Goal: Task Accomplishment & Management: Use online tool/utility

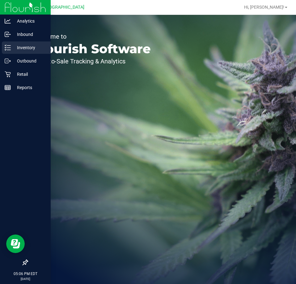
click at [12, 49] on p "Inventory" at bounding box center [29, 47] width 37 height 7
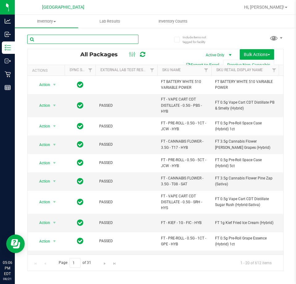
click at [69, 43] on input "text" at bounding box center [82, 39] width 111 height 9
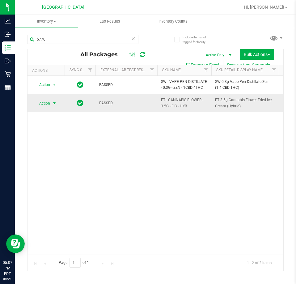
click at [50, 104] on span "Action" at bounding box center [42, 103] width 17 height 9
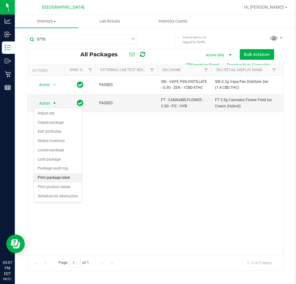
click at [66, 179] on li "Print package label" at bounding box center [58, 177] width 48 height 9
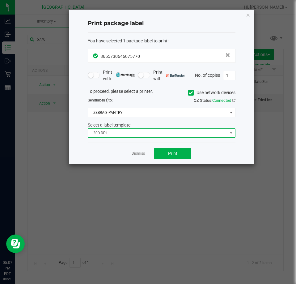
click at [172, 135] on span "300 DPI" at bounding box center [157, 133] width 139 height 9
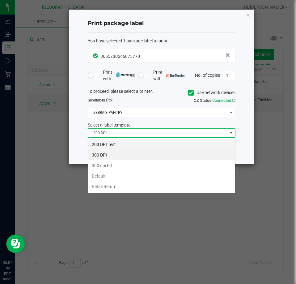
scroll to position [9, 148]
click at [129, 147] on li "203 DPI Test" at bounding box center [161, 144] width 147 height 11
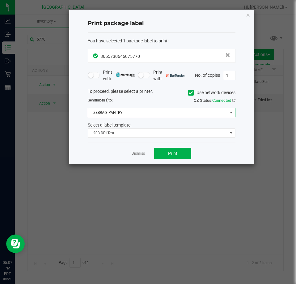
click at [174, 116] on span "ZEBRA-3-PANTRY" at bounding box center [157, 112] width 139 height 9
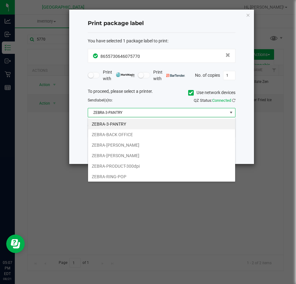
drag, startPoint x: 123, startPoint y: 177, endPoint x: 152, endPoint y: 173, distance: 29.1
click at [124, 177] on li "ZEBRA-RING-POP" at bounding box center [161, 176] width 147 height 11
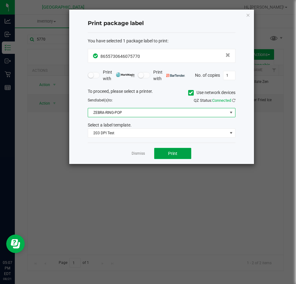
click at [173, 159] on button "Print" at bounding box center [172, 153] width 37 height 11
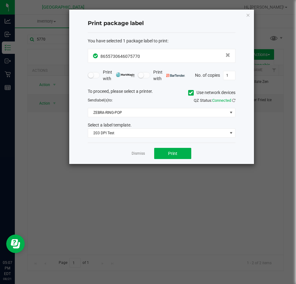
click at [96, 193] on ngb-modal-window "Print package label You have selected 1 package label to print : 86557306460757…" at bounding box center [150, 142] width 301 height 284
click at [88, 218] on ngb-modal-window "Print package label You have selected 1 package label to print : 86557306460757…" at bounding box center [150, 142] width 301 height 284
click at [135, 152] on link "Dismiss" at bounding box center [138, 153] width 13 height 5
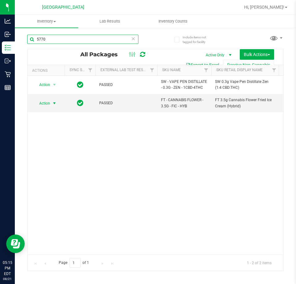
click at [71, 39] on input "5770" at bounding box center [82, 39] width 111 height 9
type input "5"
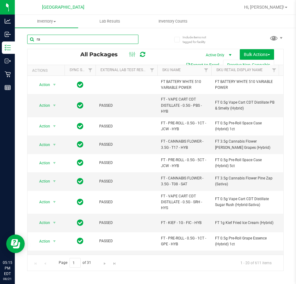
type input "rai"
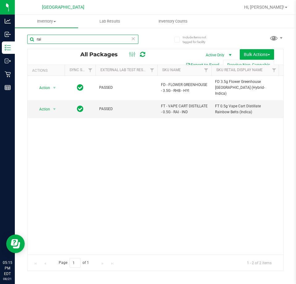
click at [80, 42] on input "rai" at bounding box center [82, 39] width 111 height 9
click at [76, 185] on div "Action Action Adjust qty Create package Edit attributes Global inventory Locate…" at bounding box center [156, 165] width 256 height 179
